Goal: Task Accomplishment & Management: Manage account settings

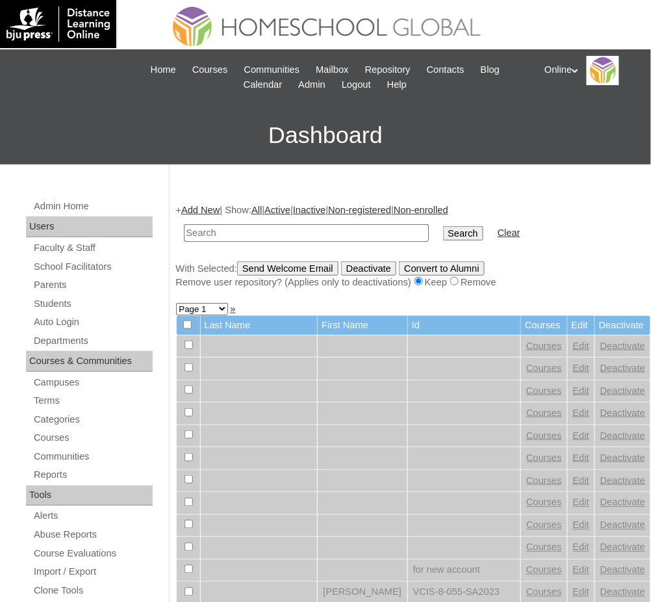
click at [314, 235] on input "text" at bounding box center [306, 233] width 245 height 18
paste input "HG162OACAD2025"
type input "HG162OACAD2025"
click at [443, 226] on input "Search" at bounding box center [463, 233] width 40 height 14
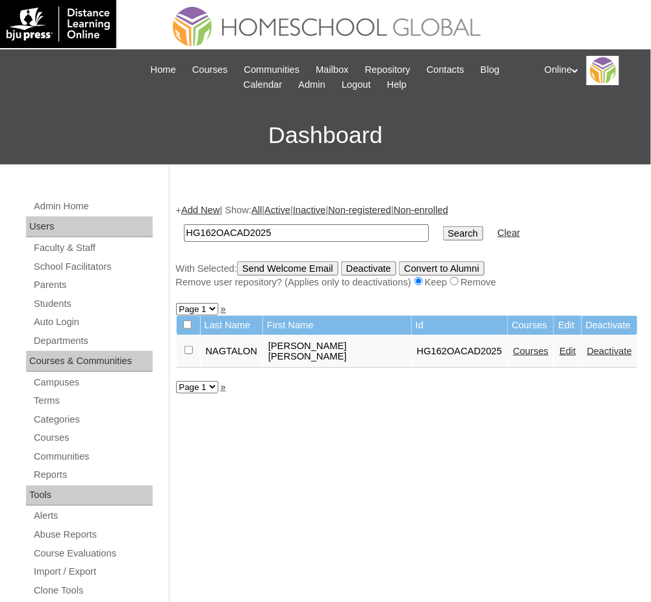
click at [514, 346] on link "Courses" at bounding box center [532, 351] width 36 height 10
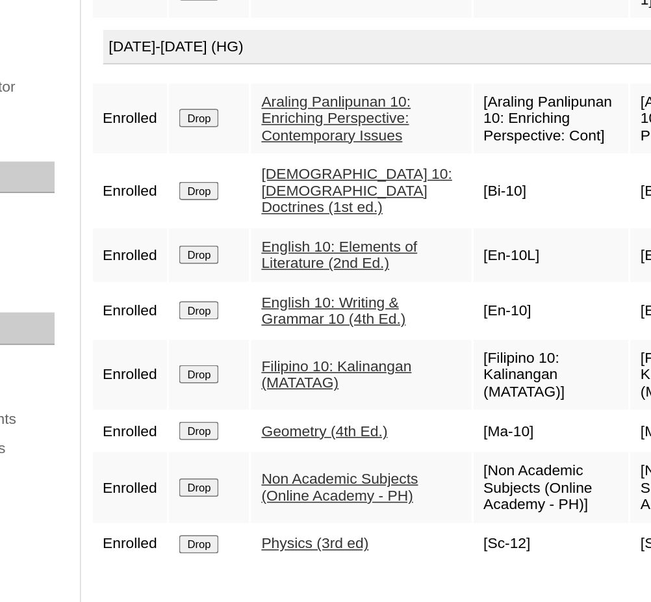
scroll to position [471, 0]
